Goal: Information Seeking & Learning: Learn about a topic

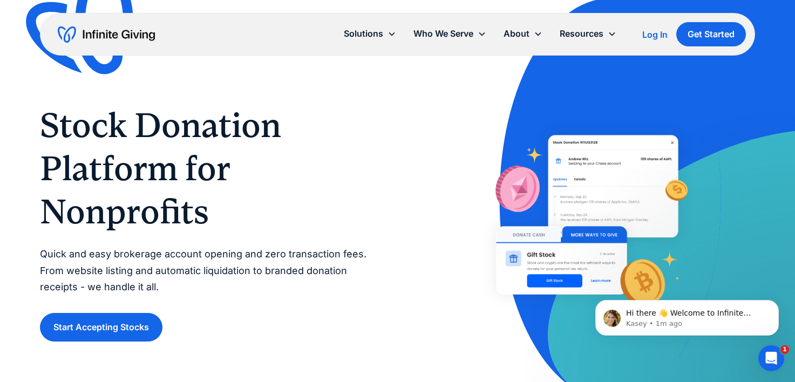
scroll to position [16, 0]
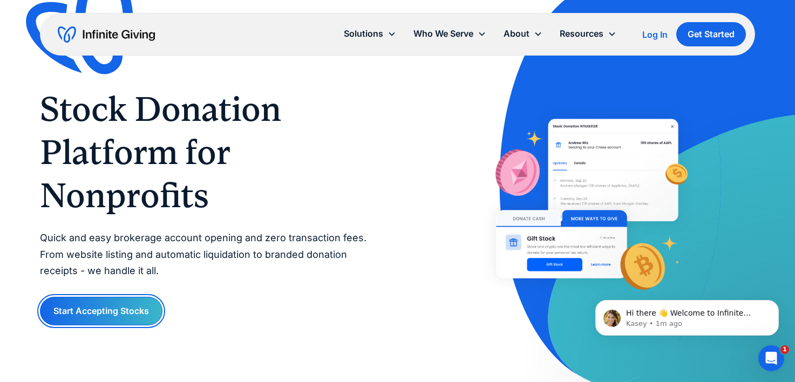
click at [124, 318] on link "Start Accepting Stocks" at bounding box center [101, 311] width 123 height 29
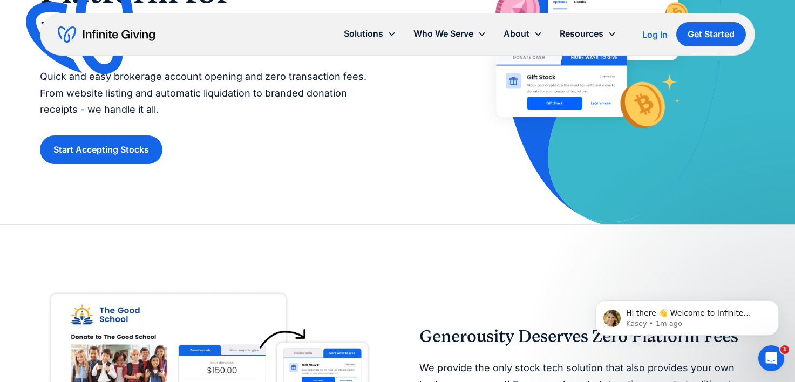
scroll to position [346, 0]
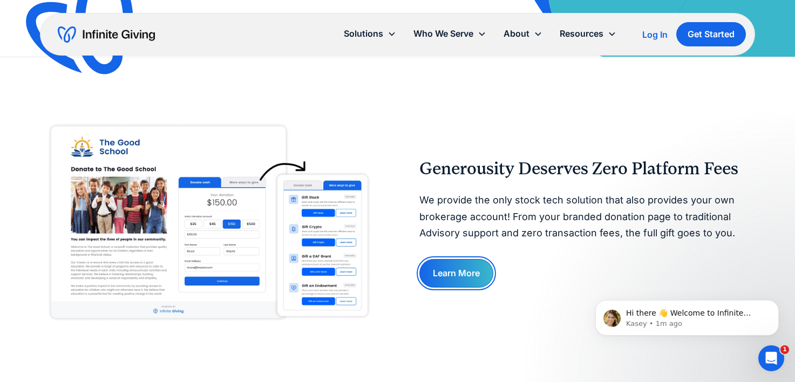
click at [457, 275] on link "Learn More" at bounding box center [457, 273] width 74 height 29
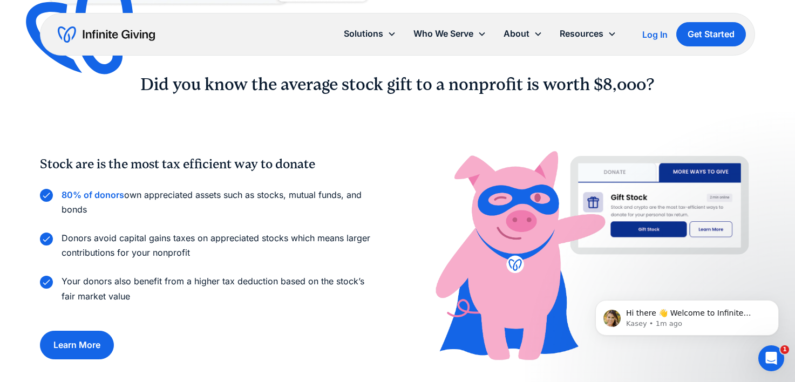
scroll to position [683, 0]
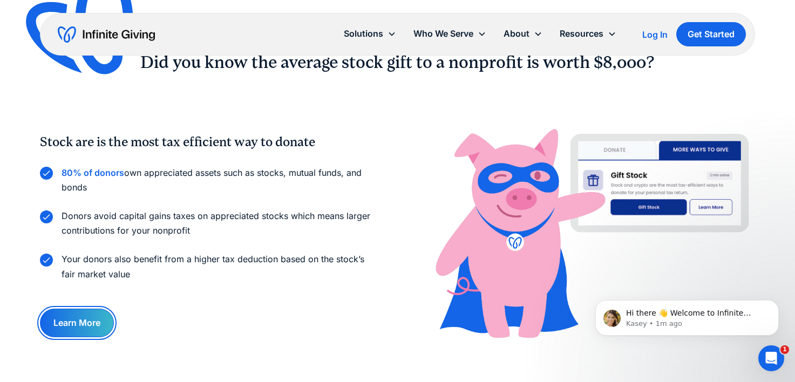
click at [84, 322] on link "Learn More" at bounding box center [77, 323] width 74 height 29
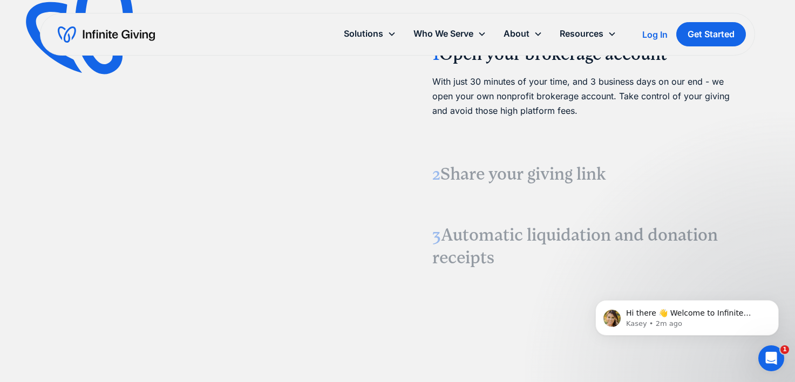
scroll to position [1302, 0]
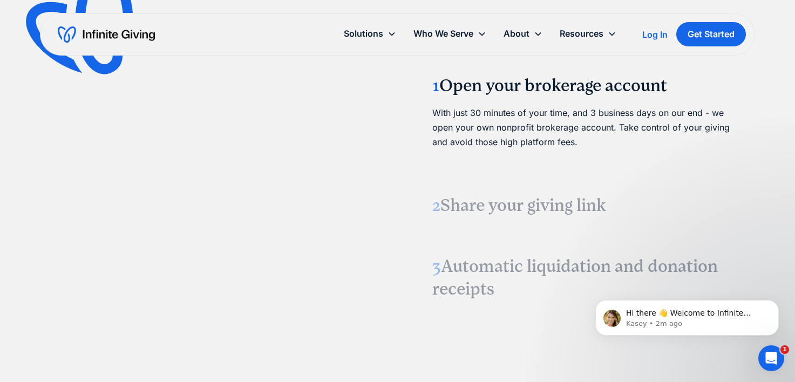
click at [472, 205] on h3 "2 Share your giving link" at bounding box center [588, 205] width 310 height 23
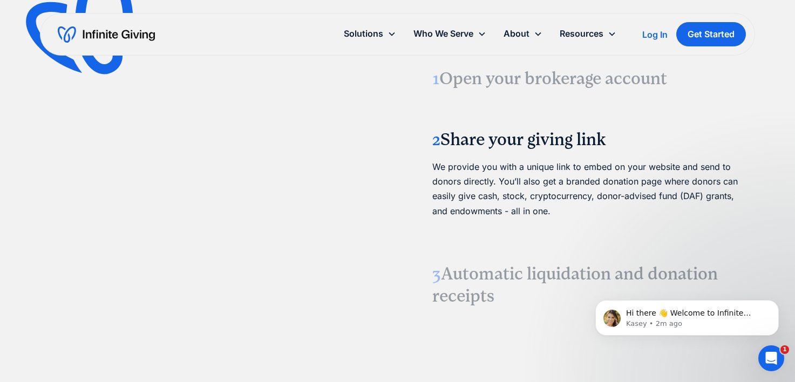
click at [437, 278] on span "3" at bounding box center [437, 274] width 9 height 20
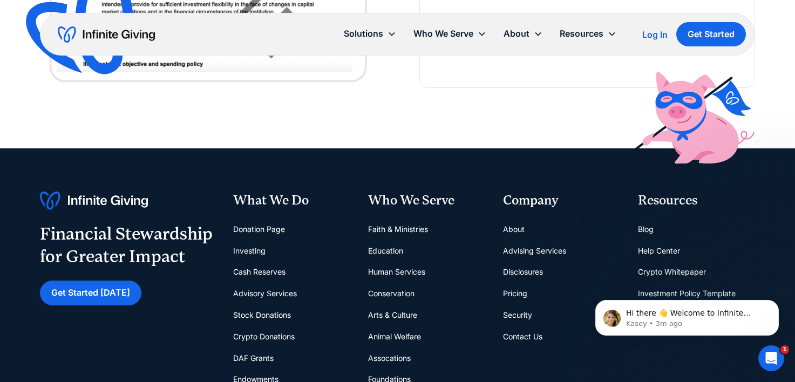
scroll to position [3109, 0]
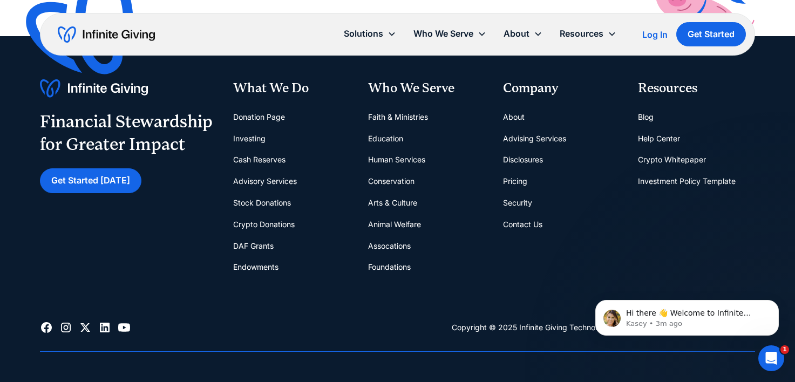
click at [411, 113] on link "Faith & Ministries" at bounding box center [398, 117] width 60 height 22
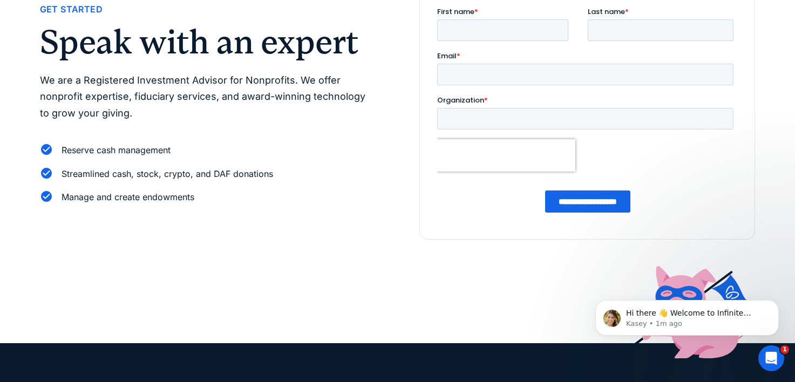
scroll to position [100, 0]
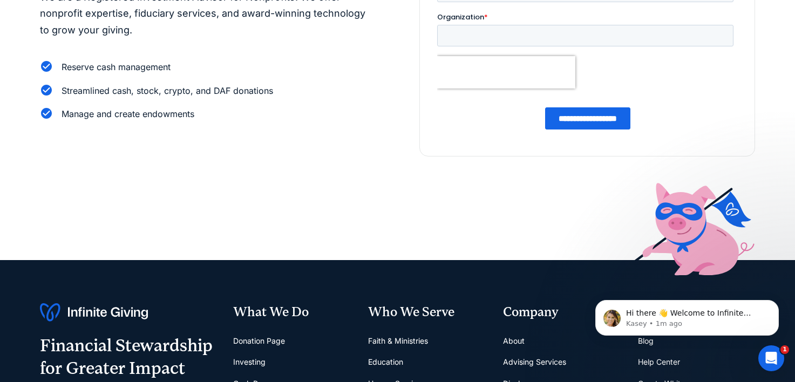
scroll to position [143, 0]
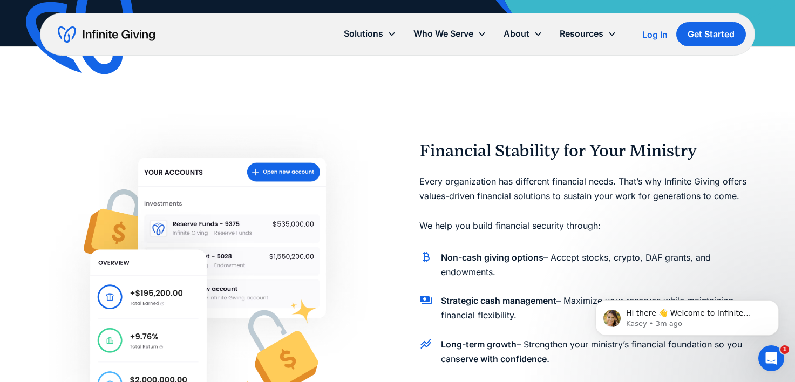
scroll to position [522, 0]
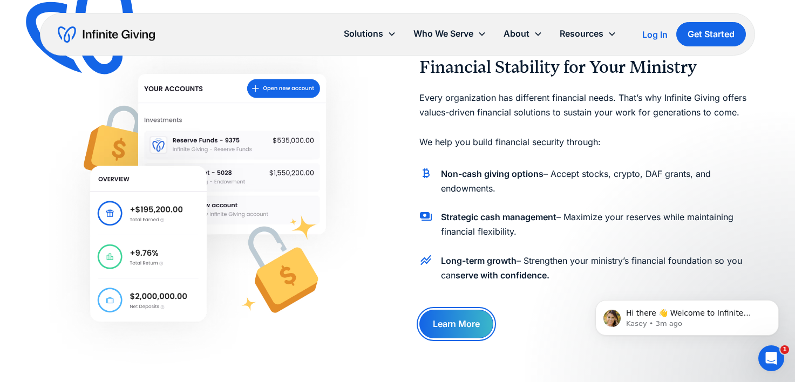
click at [465, 325] on link "Learn More" at bounding box center [457, 324] width 74 height 29
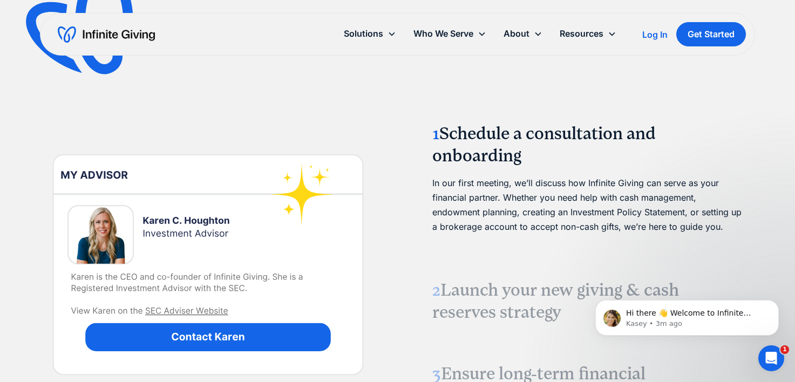
scroll to position [1379, 0]
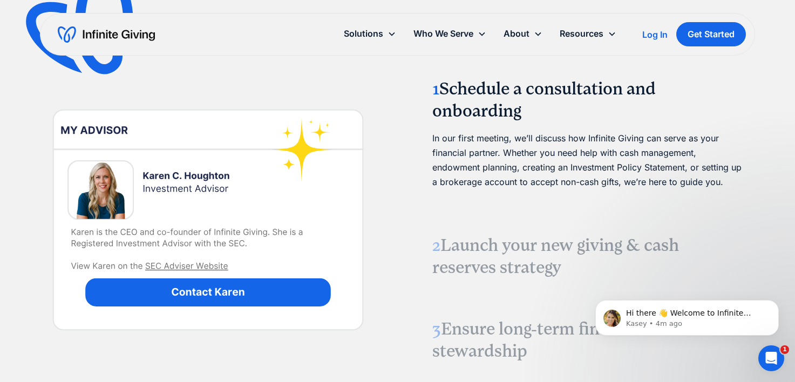
click at [192, 262] on img at bounding box center [208, 220] width 336 height 336
click at [191, 265] on img at bounding box center [208, 220] width 336 height 336
click at [156, 262] on img at bounding box center [208, 220] width 336 height 336
click at [474, 248] on h3 "2 Launch your new giving & cash reserves strategy" at bounding box center [588, 256] width 310 height 45
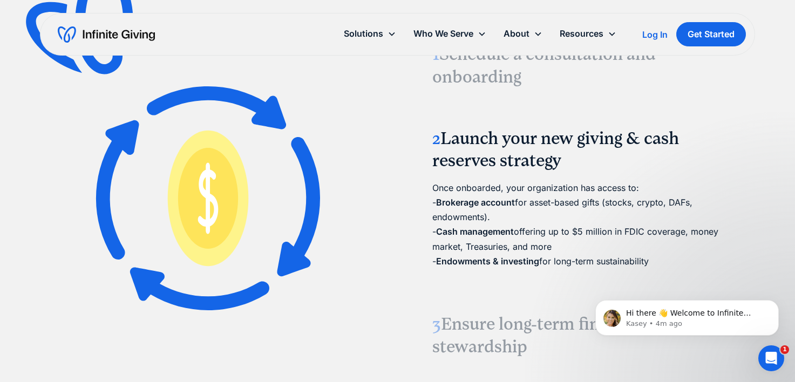
scroll to position [1443, 0]
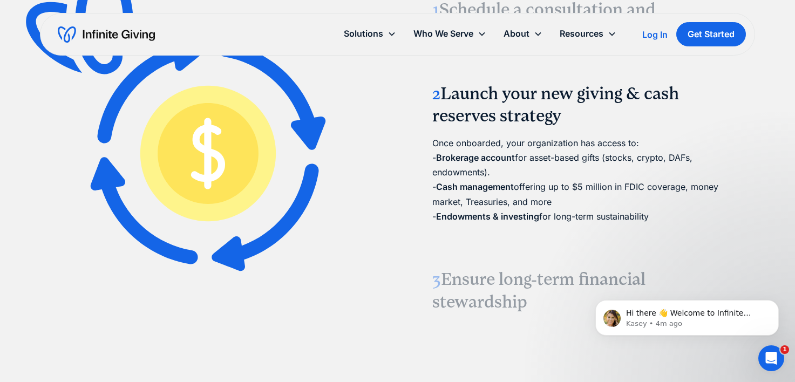
click at [468, 279] on h3 "3 Ensure long-term financial stewardship" at bounding box center [588, 290] width 310 height 45
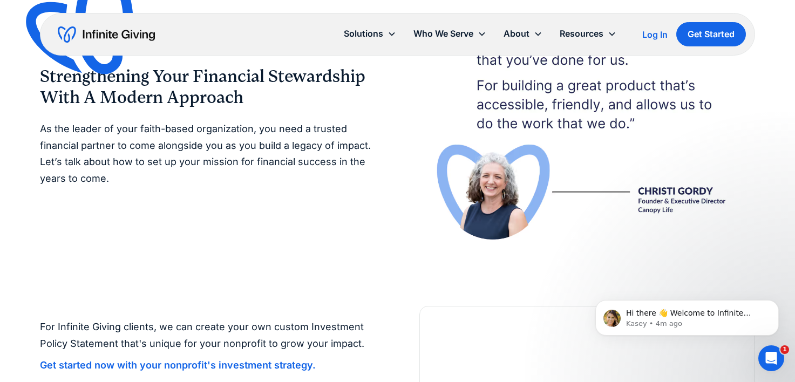
scroll to position [1982, 0]
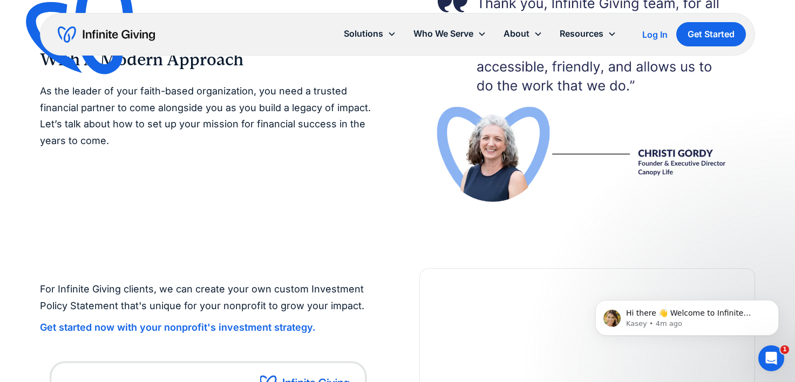
click at [651, 161] on img at bounding box center [588, 92] width 336 height 232
drag, startPoint x: 642, startPoint y: 152, endPoint x: 645, endPoint y: 159, distance: 8.2
click at [643, 151] on img at bounding box center [588, 92] width 336 height 232
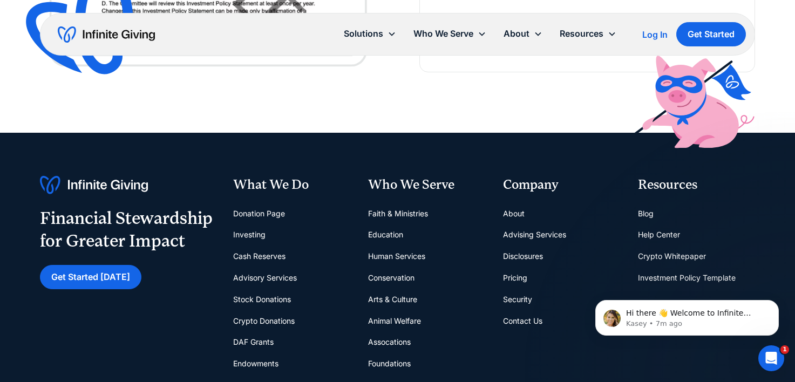
scroll to position [2634, 0]
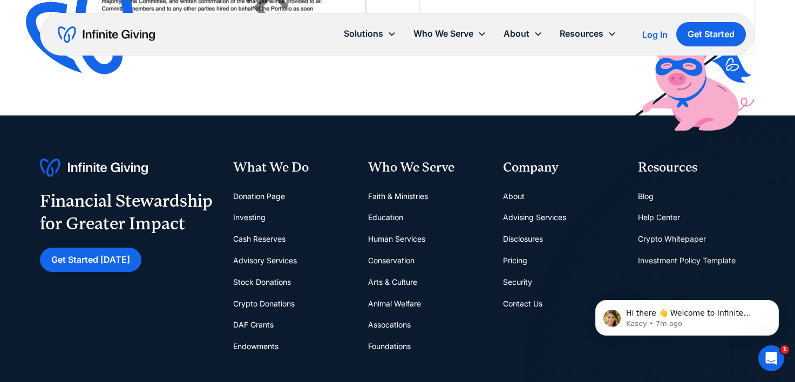
click at [388, 212] on link "Education" at bounding box center [385, 218] width 35 height 22
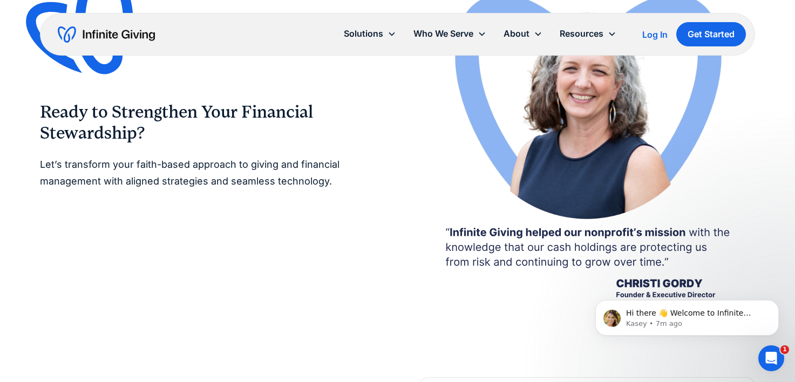
scroll to position [2673, 0]
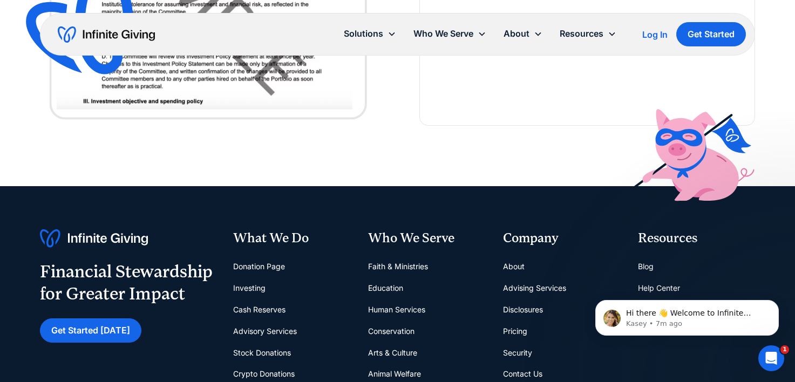
click at [402, 306] on link "Human Services" at bounding box center [396, 310] width 57 height 22
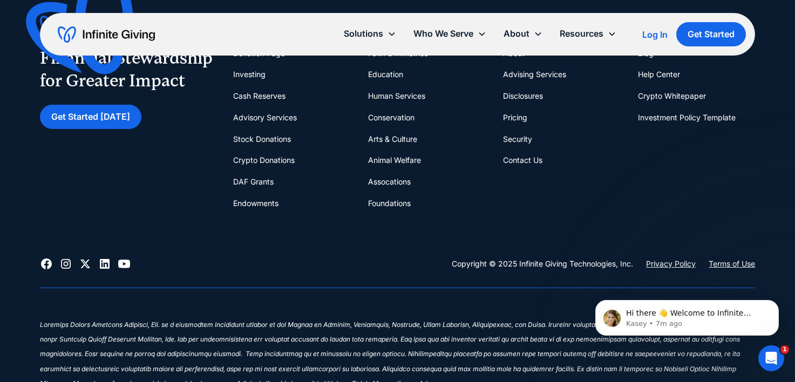
scroll to position [2733, 0]
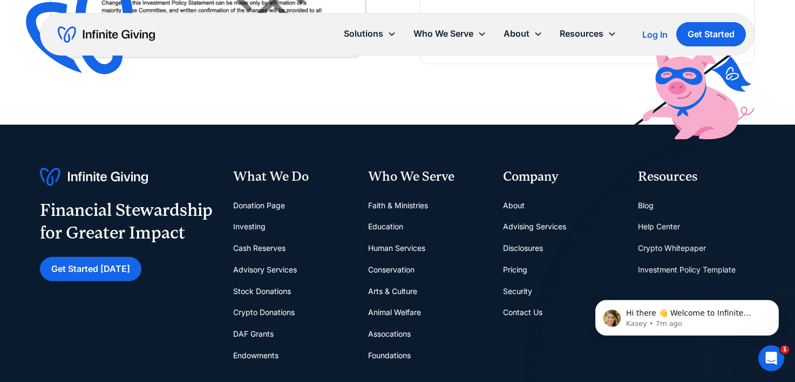
click at [510, 201] on link "About" at bounding box center [514, 206] width 22 height 22
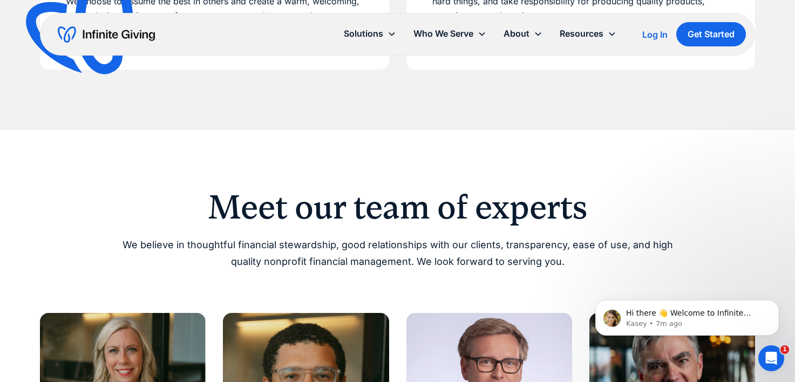
scroll to position [838, 0]
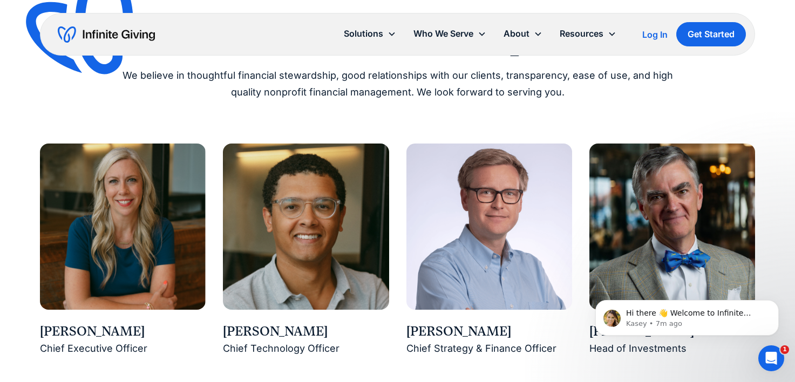
click at [80, 256] on img at bounding box center [123, 227] width 166 height 166
click at [109, 343] on div "Chief Executive Officer" at bounding box center [123, 349] width 166 height 17
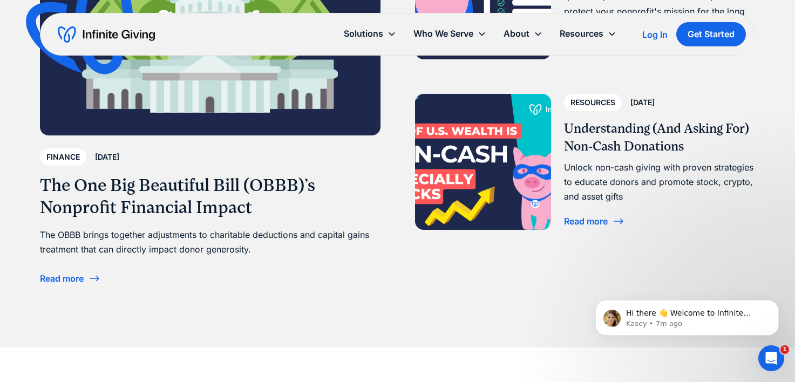
scroll to position [2382, 0]
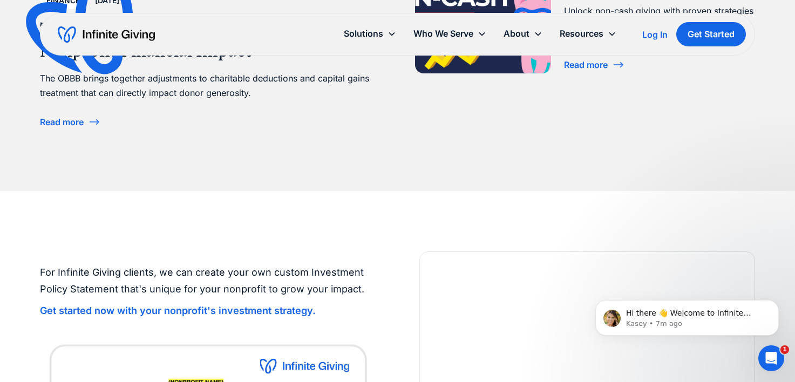
click at [579, 60] on div "Read more" at bounding box center [586, 64] width 44 height 9
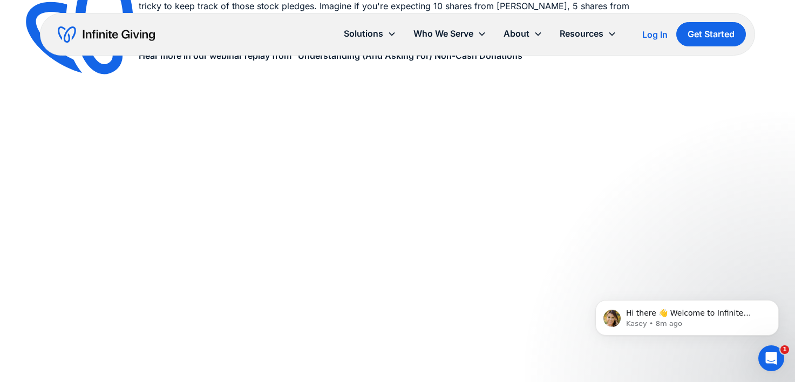
scroll to position [2212, 0]
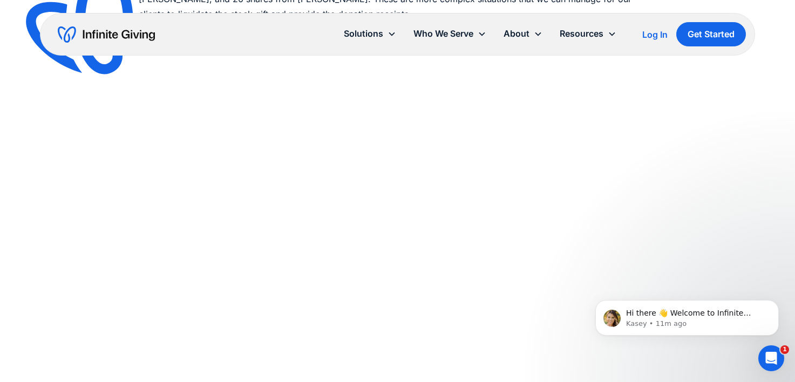
click at [580, 323] on html "Hi there 👋 Welcome to Infinite Giving. If you have any questions, just reply to…" at bounding box center [687, 316] width 216 height 76
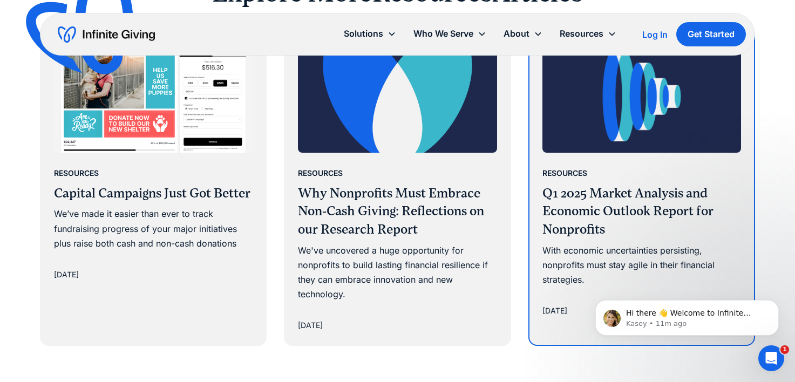
scroll to position [2213, 0]
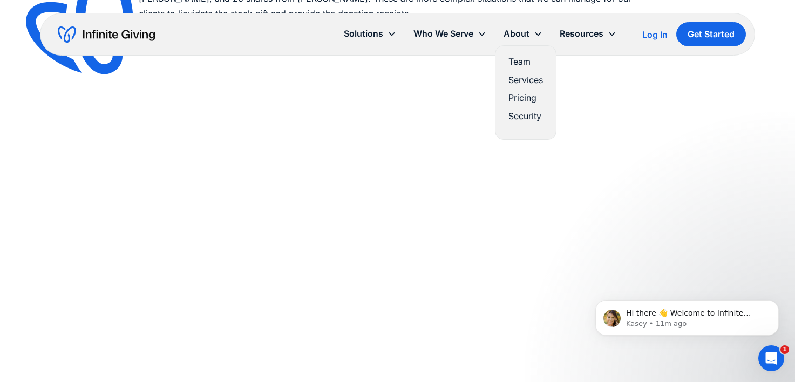
click at [528, 80] on link "Services" at bounding box center [526, 80] width 35 height 15
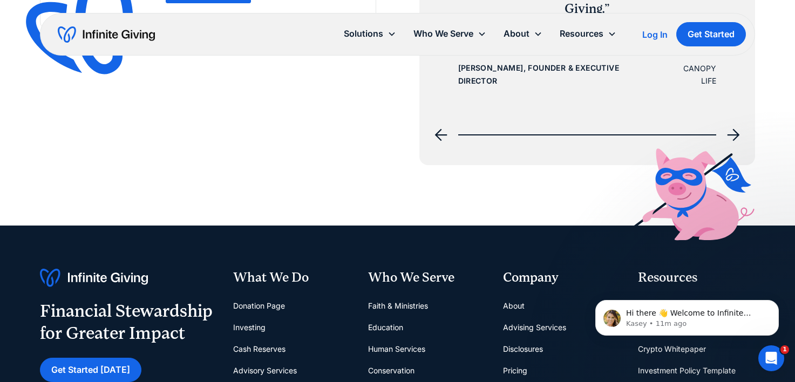
scroll to position [281, 0]
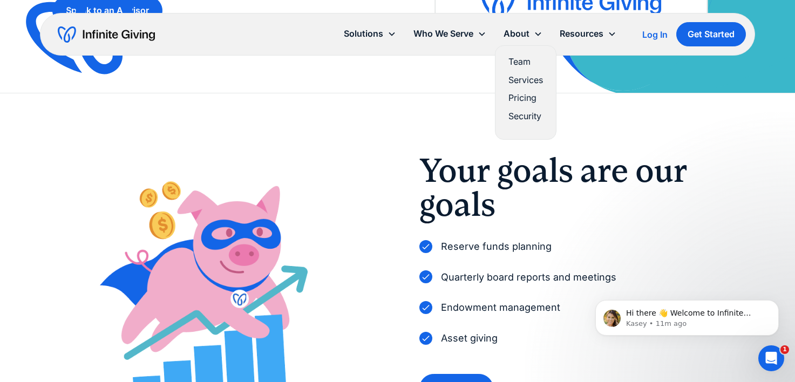
click at [529, 97] on link "Pricing" at bounding box center [526, 98] width 35 height 15
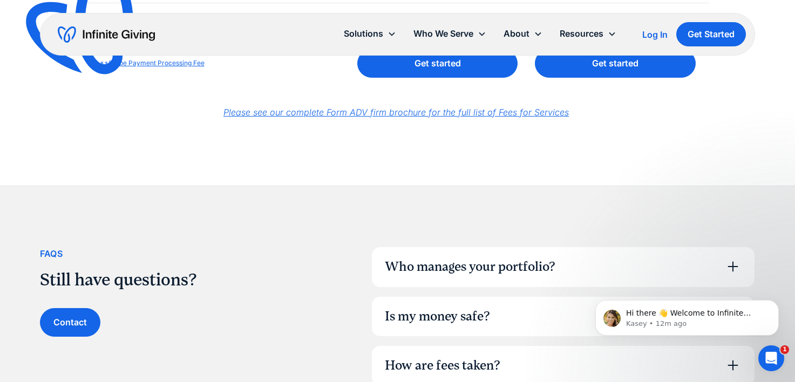
scroll to position [740, 0]
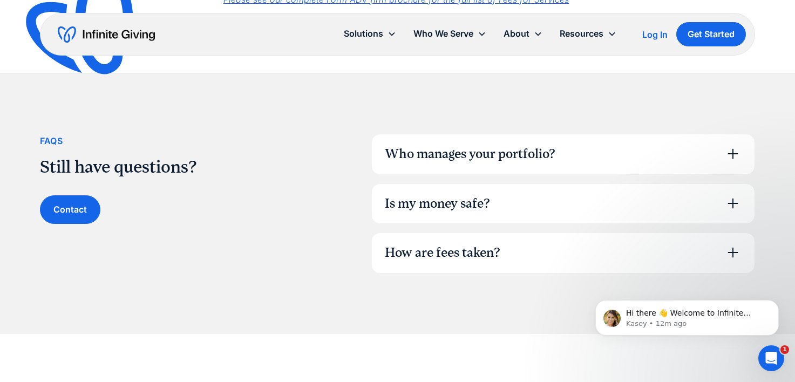
click at [735, 155] on icon at bounding box center [733, 153] width 17 height 17
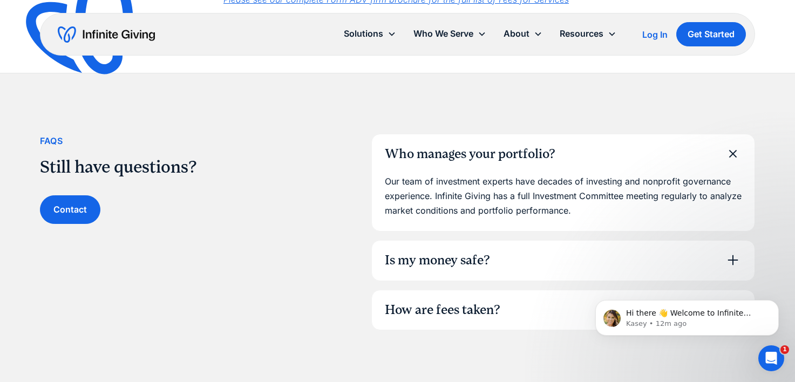
click at [732, 256] on icon at bounding box center [733, 260] width 17 height 17
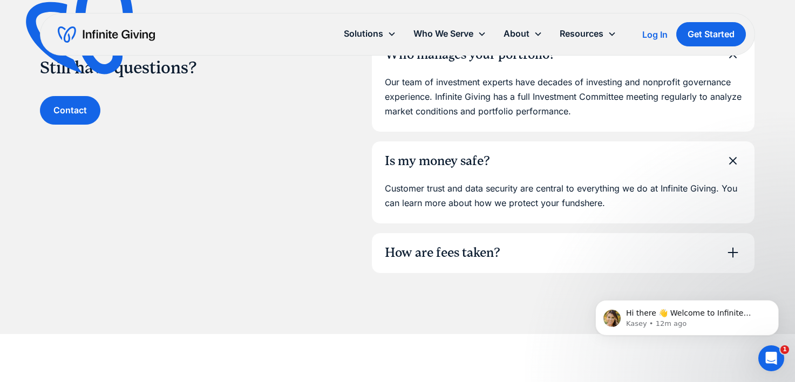
scroll to position [841, 0]
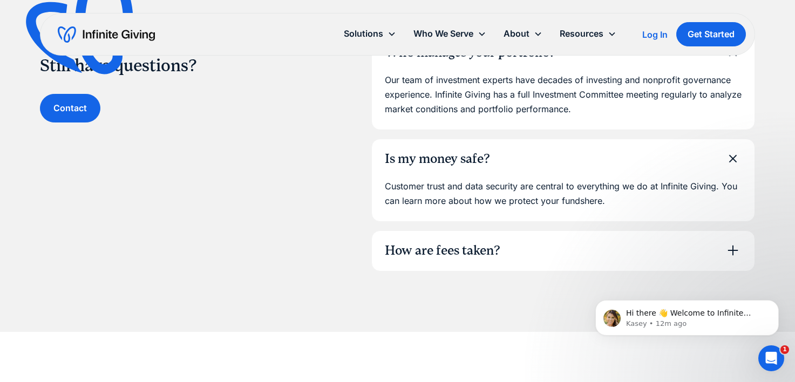
click at [730, 246] on icon at bounding box center [733, 250] width 17 height 17
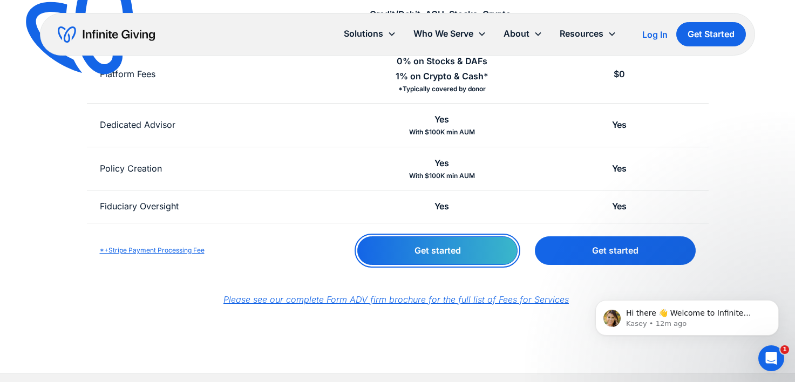
scroll to position [437, 0]
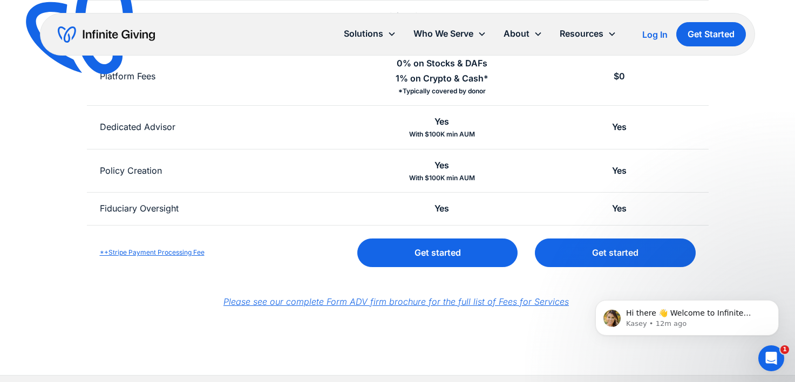
click at [315, 296] on em "Please see our complete Form ADV firm brochure for the full list of Fees for Se…" at bounding box center [397, 301] width 346 height 11
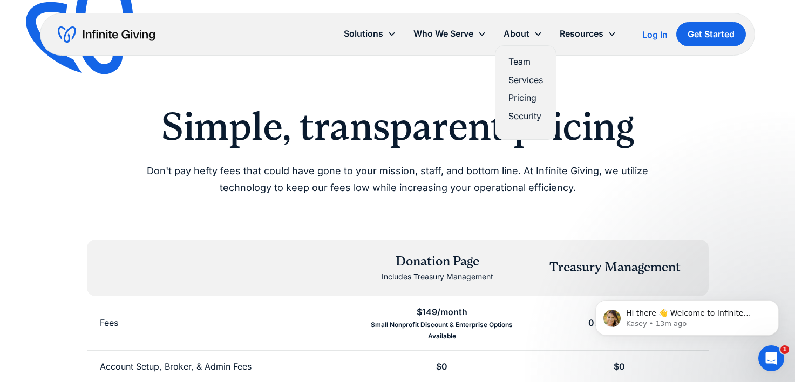
click at [526, 114] on link "Security" at bounding box center [526, 116] width 35 height 15
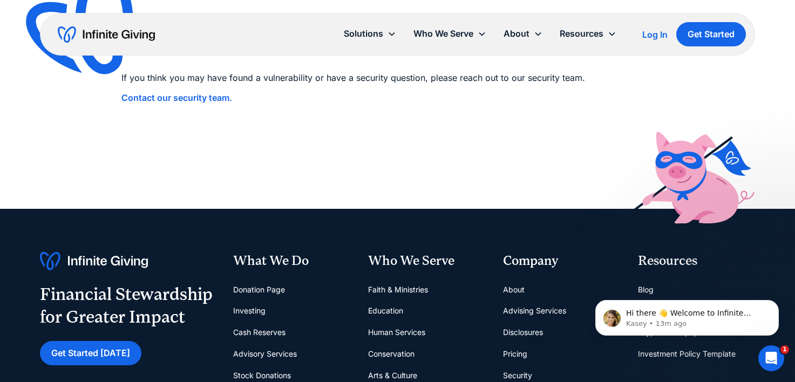
scroll to position [1108, 0]
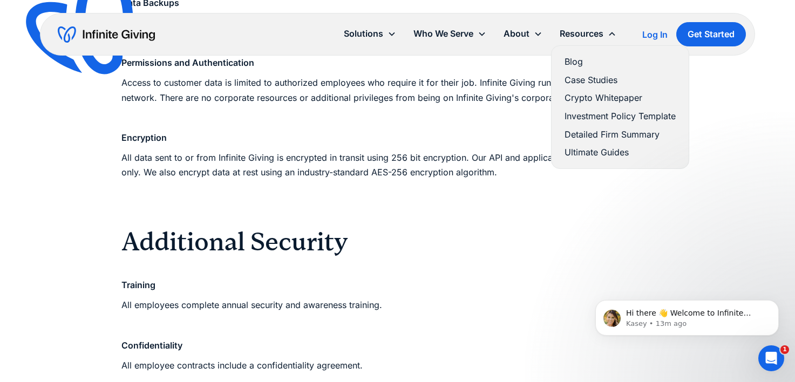
click at [572, 64] on link "Blog" at bounding box center [620, 62] width 111 height 15
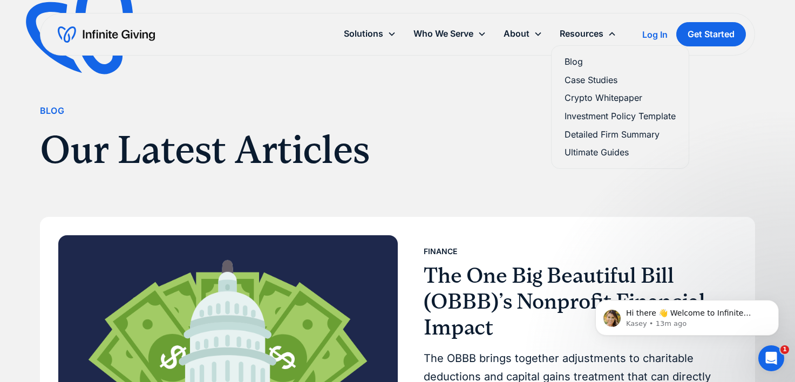
click at [608, 78] on link "Case Studies" at bounding box center [620, 80] width 111 height 15
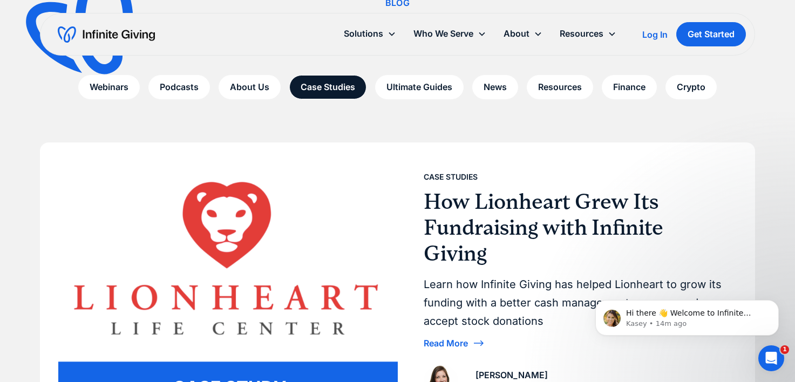
scroll to position [143, 0]
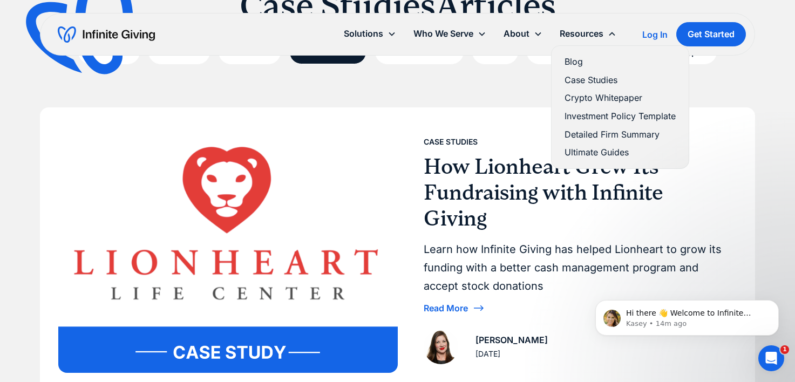
click at [609, 36] on icon at bounding box center [612, 34] width 9 height 9
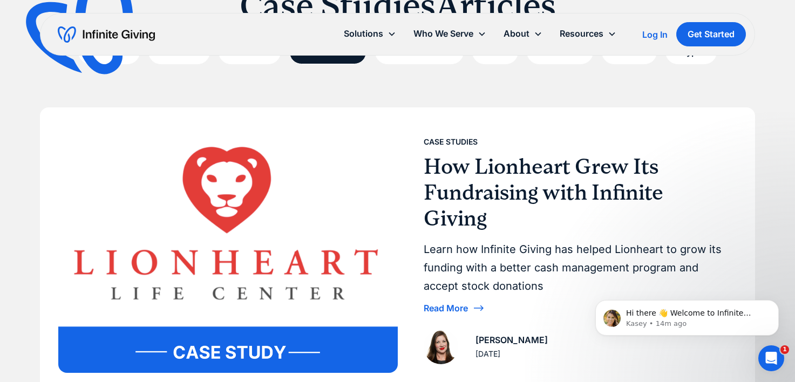
click at [613, 35] on icon at bounding box center [612, 34] width 9 height 9
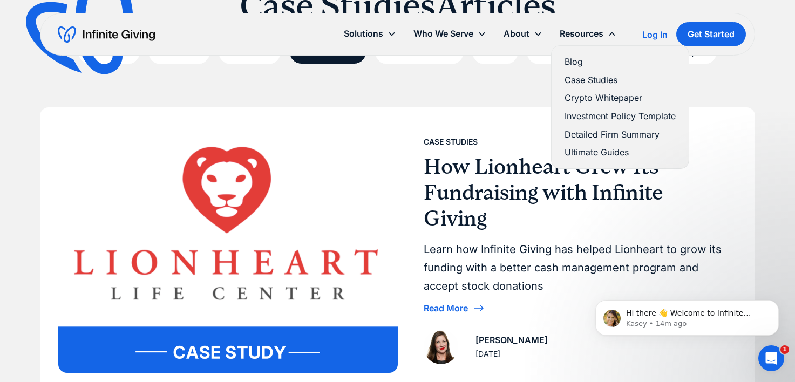
click at [650, 135] on link "Detailed Firm Summary" at bounding box center [620, 134] width 111 height 15
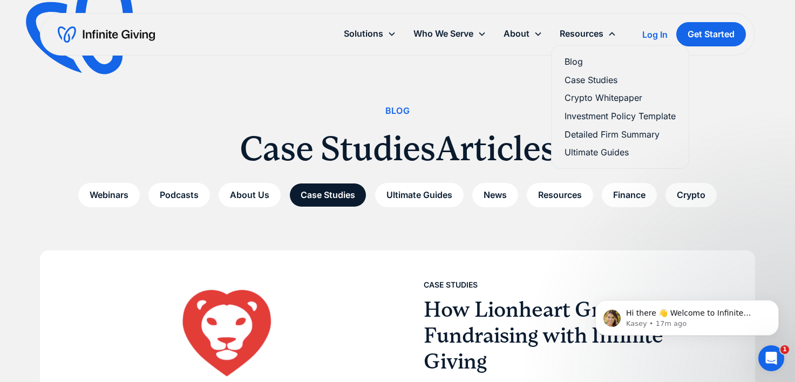
click at [616, 152] on link "Ultimate Guides" at bounding box center [620, 152] width 111 height 15
